Goal: Book appointment/travel/reservation

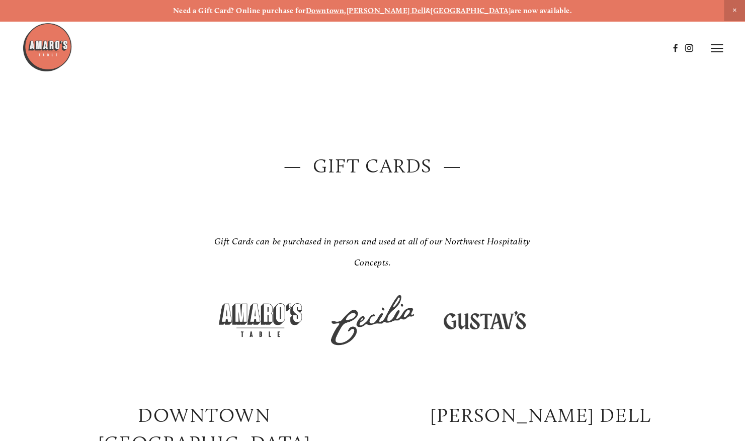
click at [722, 51] on icon at bounding box center [717, 48] width 12 height 9
click at [650, 47] on span "Reserve" at bounding box center [654, 48] width 23 height 9
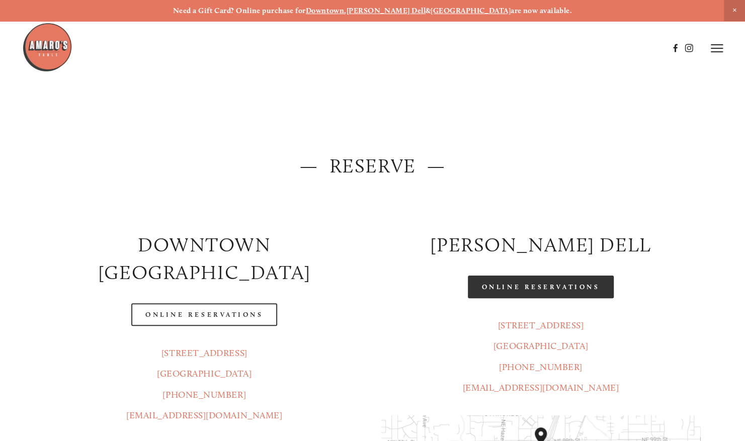
click at [541, 285] on link "Online Reservations" at bounding box center [541, 287] width 146 height 23
